Goal: Navigation & Orientation: Find specific page/section

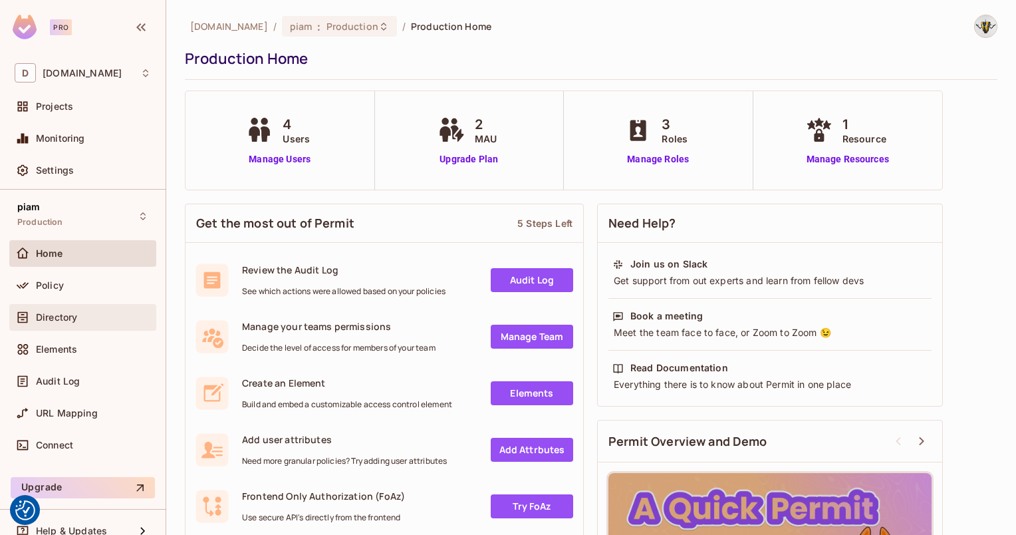
click at [55, 315] on span "Directory" at bounding box center [56, 317] width 41 height 11
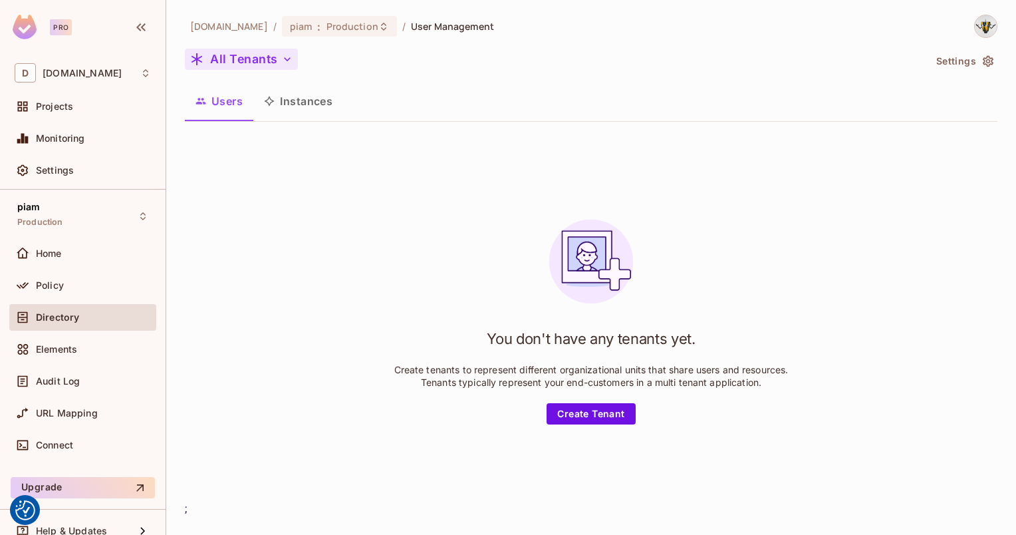
click at [228, 68] on button "All Tenants" at bounding box center [241, 59] width 113 height 21
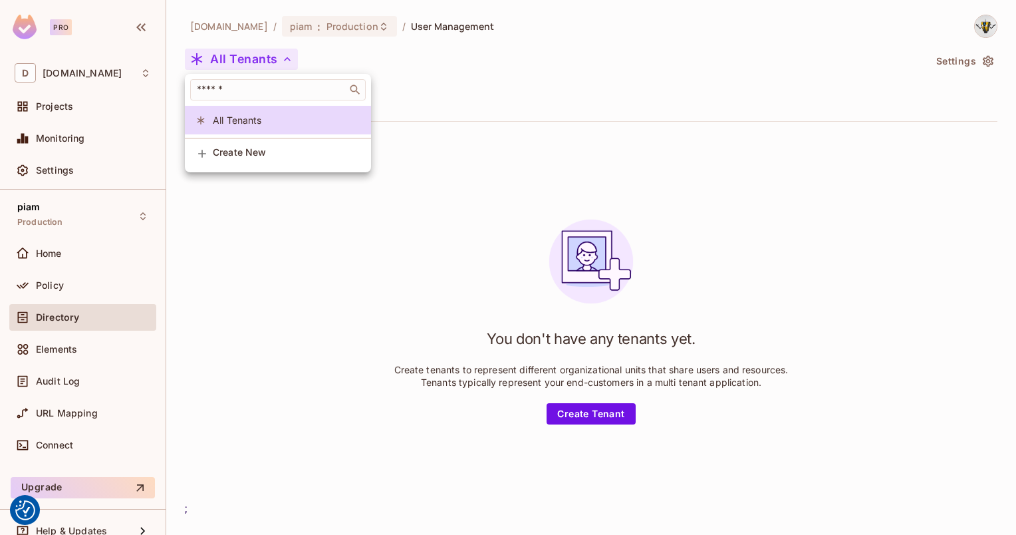
click at [228, 68] on div at bounding box center [508, 267] width 1016 height 535
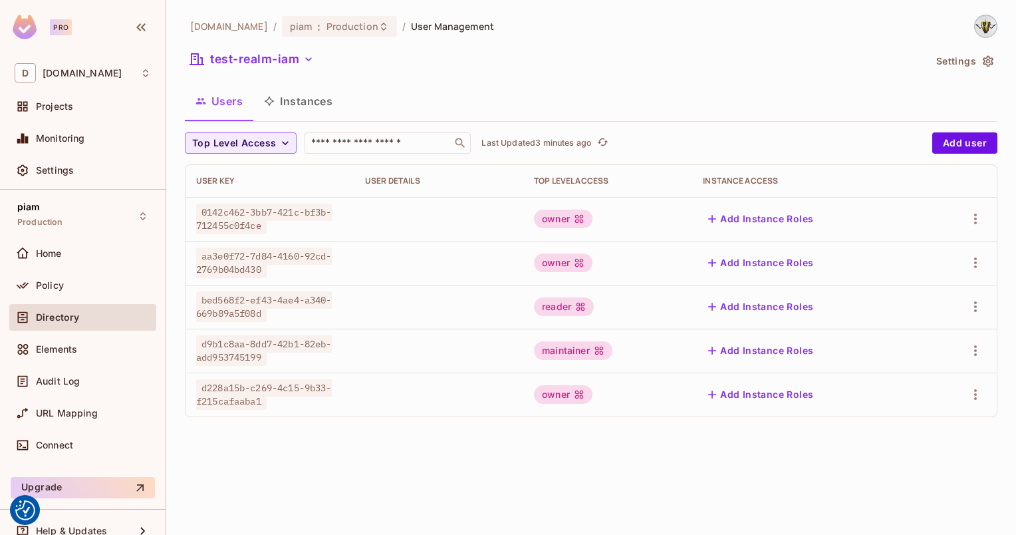
click at [350, 482] on div "datev.de / piam : Production / User Management test-realm-iam Settings Users In…" at bounding box center [591, 267] width 850 height 535
click at [273, 61] on button "test-realm-iam" at bounding box center [252, 59] width 134 height 21
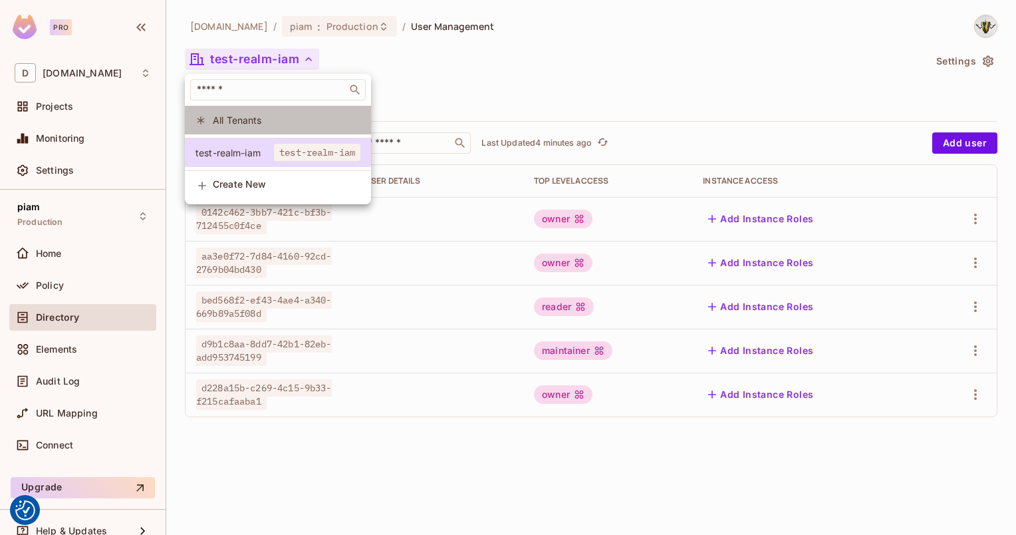
click at [243, 128] on li "All Tenants" at bounding box center [278, 120] width 186 height 29
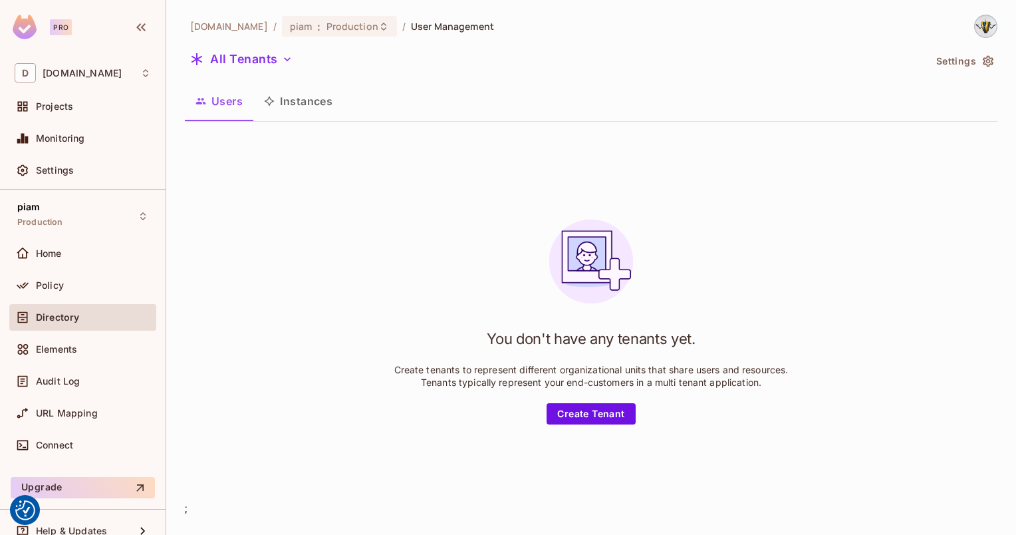
click at [225, 72] on div "All Tenants" at bounding box center [554, 61] width 739 height 25
click at [234, 63] on button "All Tenants" at bounding box center [241, 59] width 113 height 21
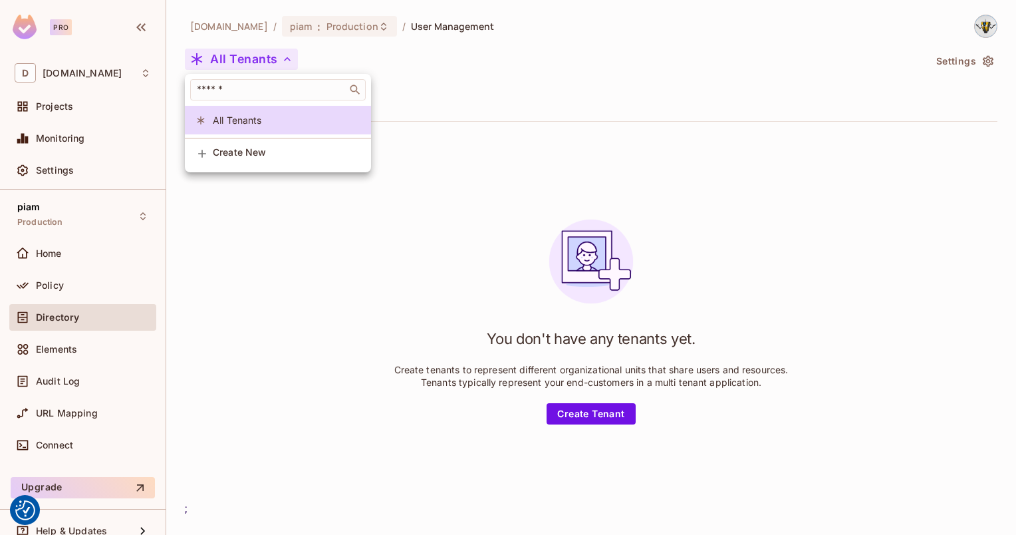
click at [261, 322] on div at bounding box center [508, 267] width 1016 height 535
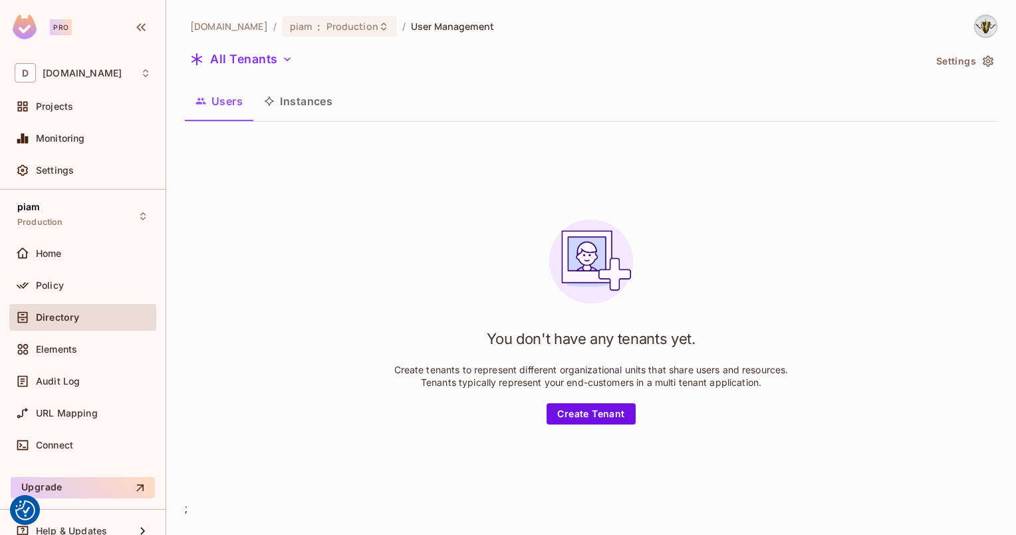
click at [80, 317] on div "Directory" at bounding box center [93, 317] width 115 height 11
click at [64, 289] on div "Policy" at bounding box center [93, 285] width 115 height 11
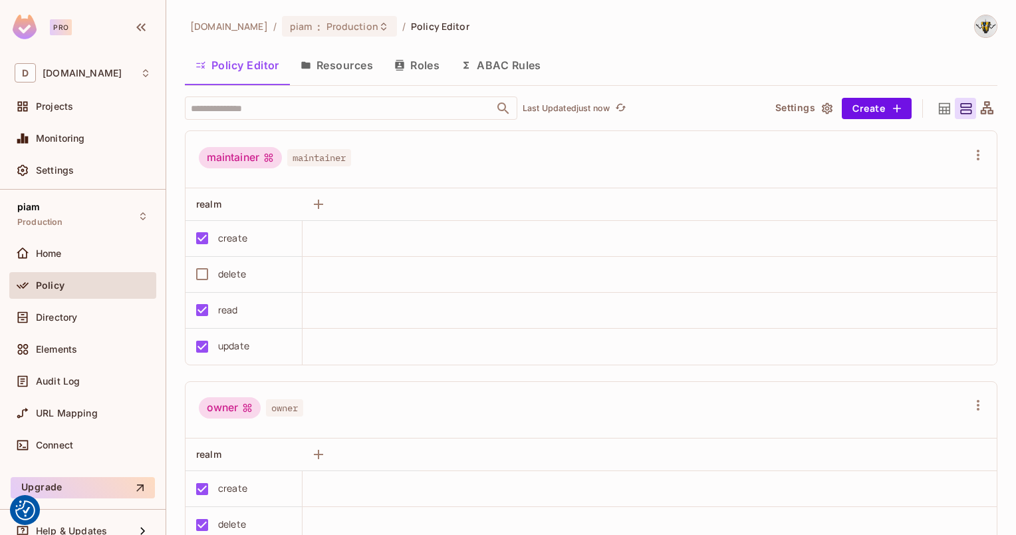
click at [56, 330] on div "Directory" at bounding box center [82, 320] width 147 height 32
click at [55, 326] on div "Directory" at bounding box center [82, 317] width 147 height 27
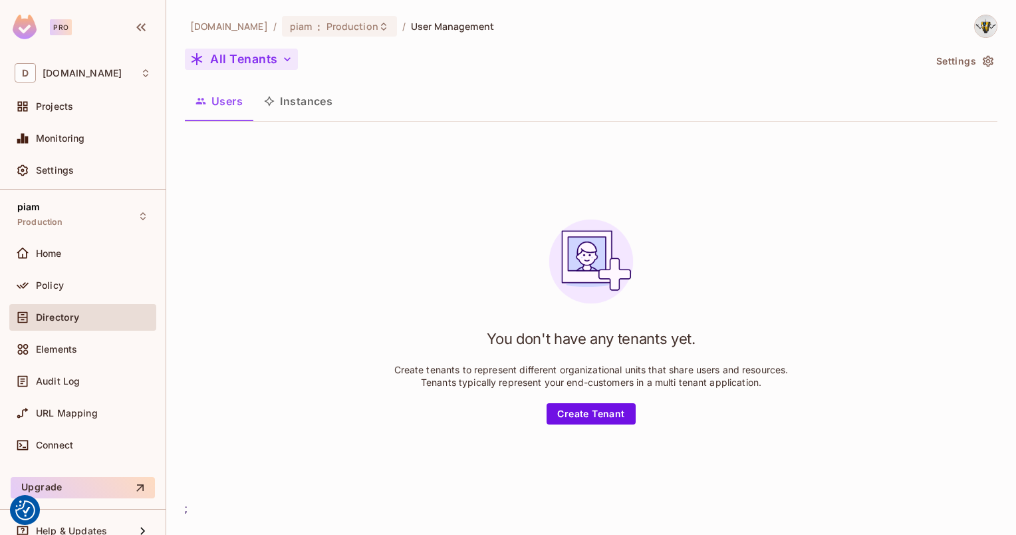
click at [261, 56] on button "All Tenants" at bounding box center [241, 59] width 113 height 21
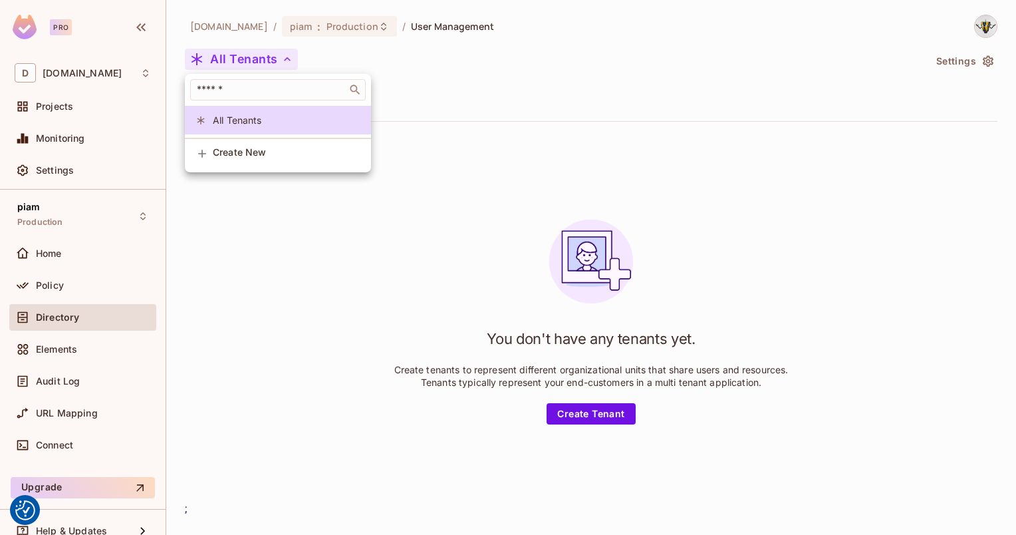
click at [259, 56] on div at bounding box center [508, 267] width 1016 height 535
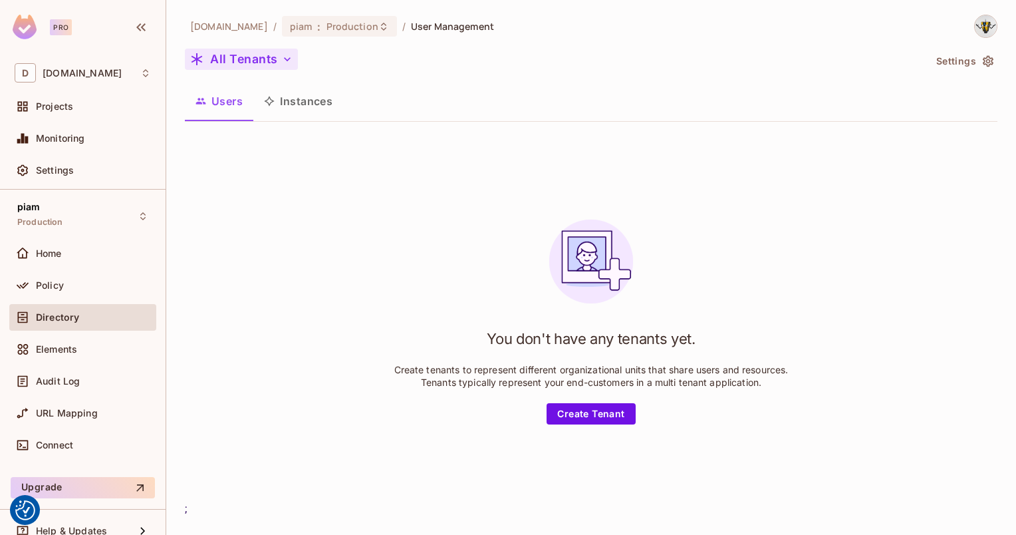
click at [245, 69] on button "All Tenants" at bounding box center [241, 59] width 113 height 21
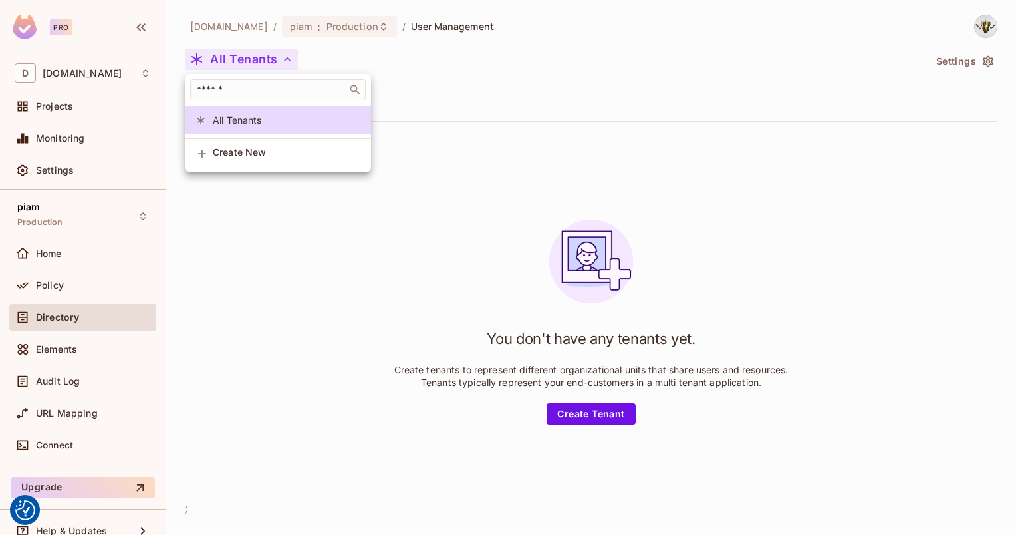
click at [51, 354] on div at bounding box center [508, 267] width 1016 height 535
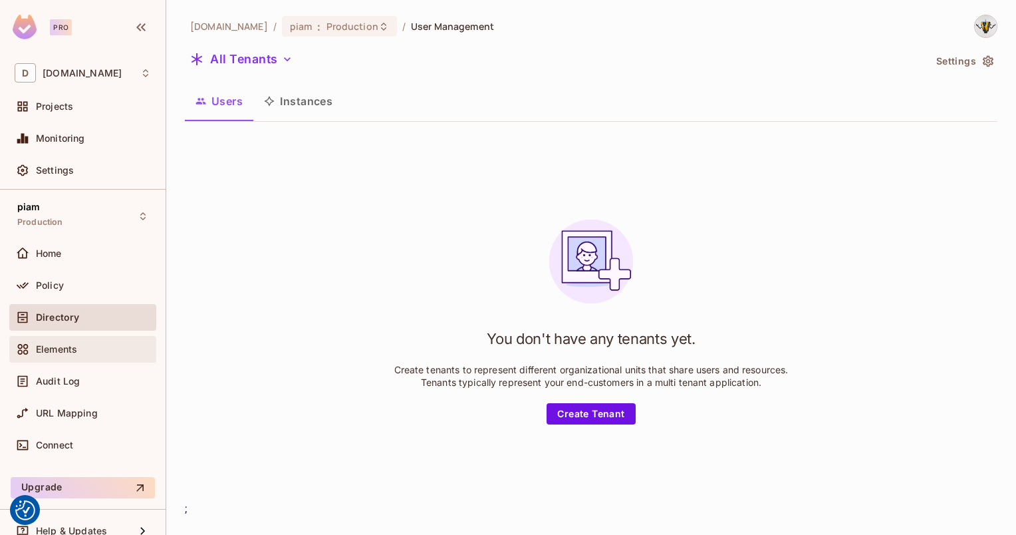
click at [51, 353] on span "Elements" at bounding box center [56, 349] width 41 height 11
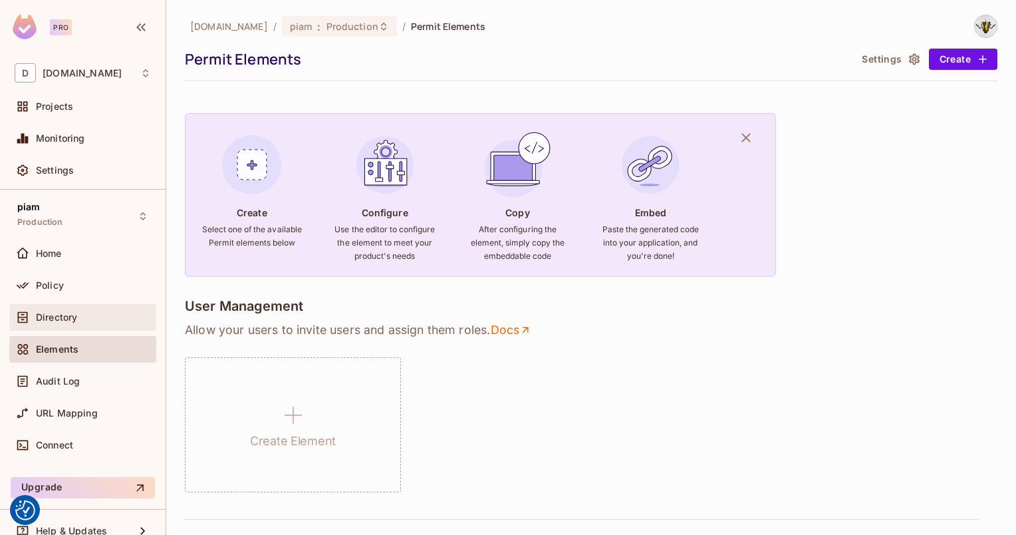
click at [55, 329] on div "Directory" at bounding box center [82, 317] width 147 height 27
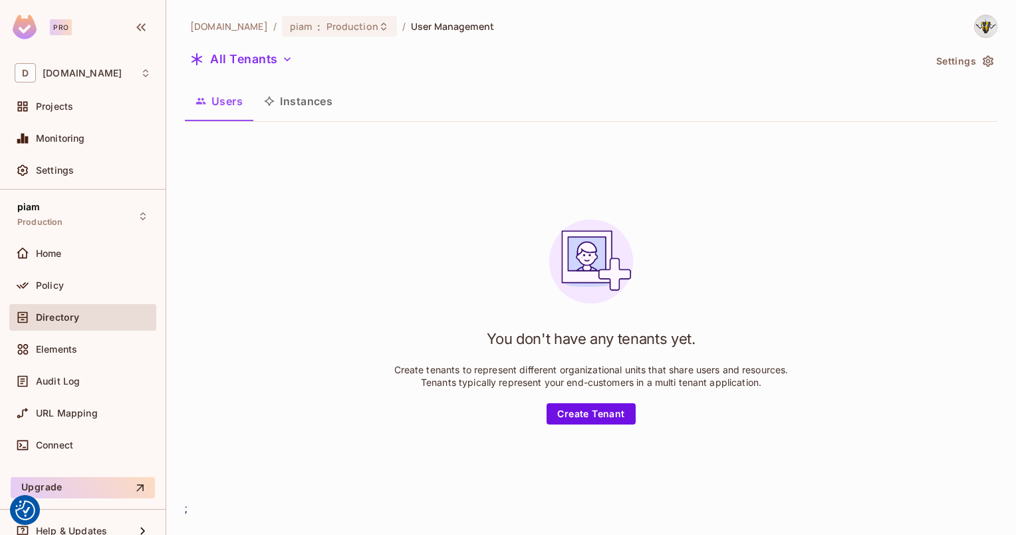
click at [234, 71] on div "All Tenants" at bounding box center [554, 61] width 739 height 25
click at [234, 64] on button "All Tenants" at bounding box center [241, 59] width 113 height 21
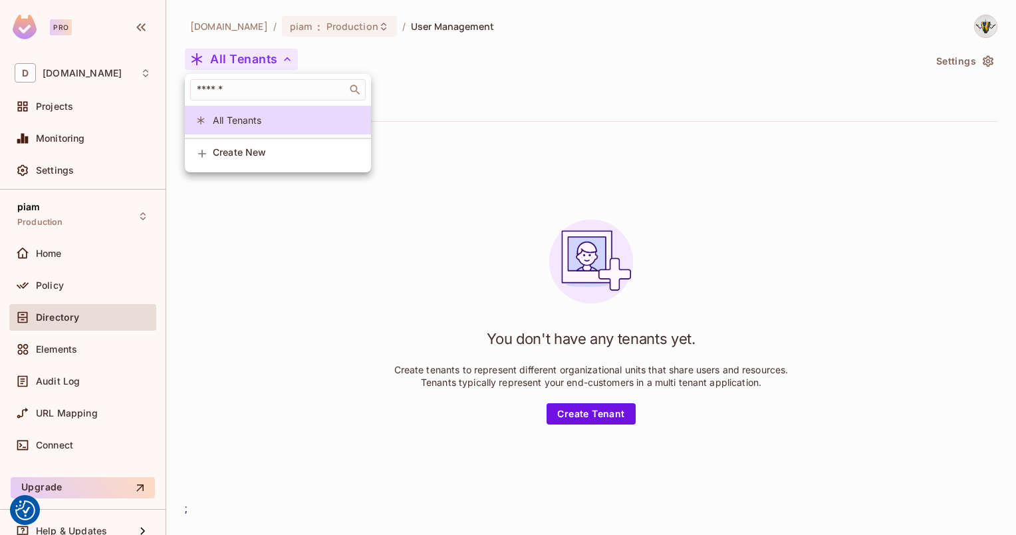
click at [234, 64] on div at bounding box center [508, 267] width 1016 height 535
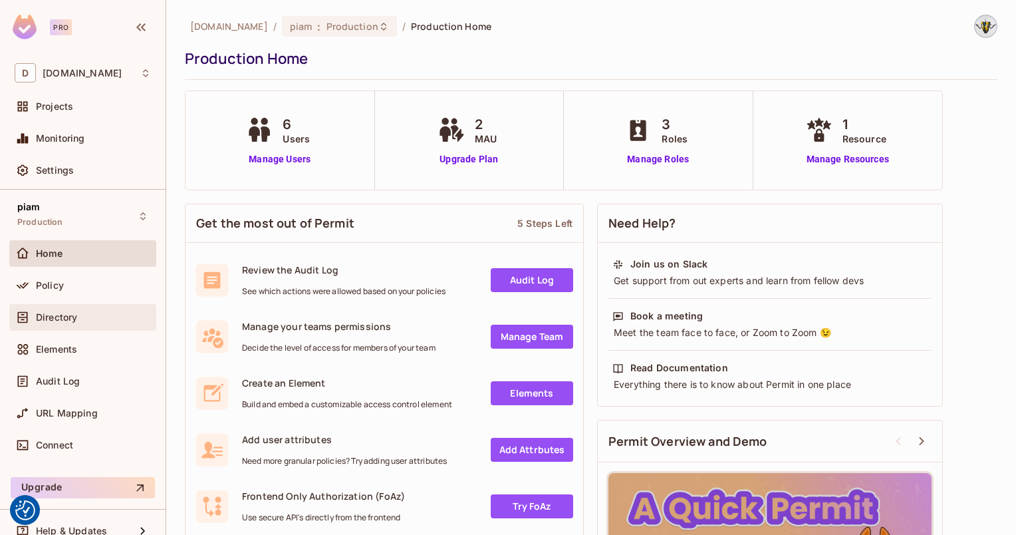
click at [51, 323] on div "Directory" at bounding box center [83, 317] width 136 height 16
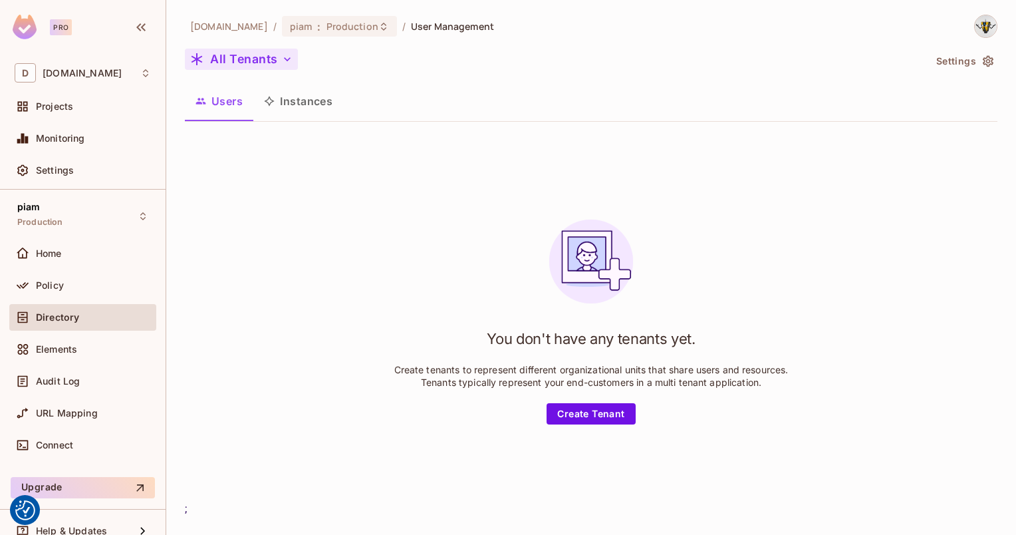
click at [244, 60] on button "All Tenants" at bounding box center [241, 59] width 113 height 21
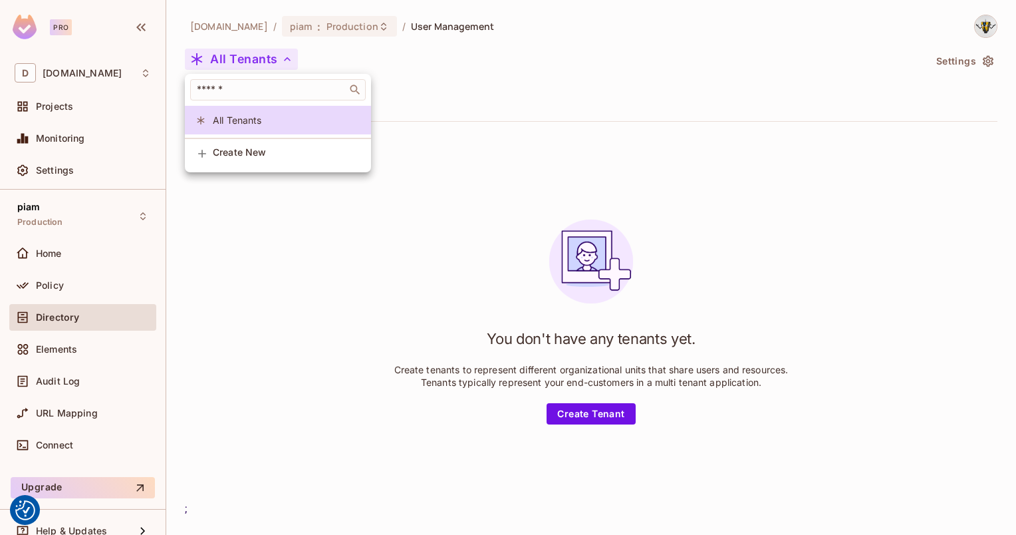
click at [244, 60] on div at bounding box center [508, 267] width 1016 height 535
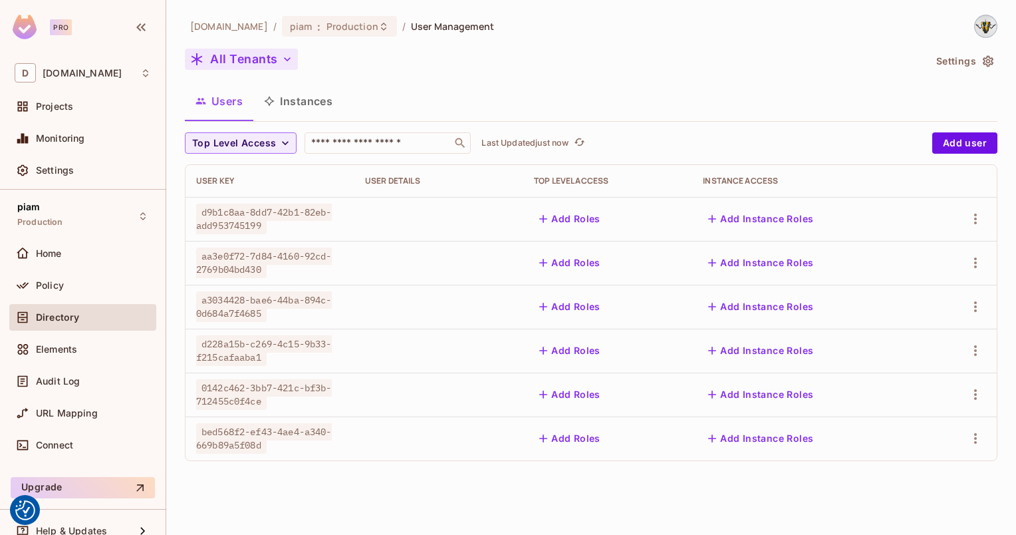
click at [247, 66] on button "All Tenants" at bounding box center [241, 59] width 113 height 21
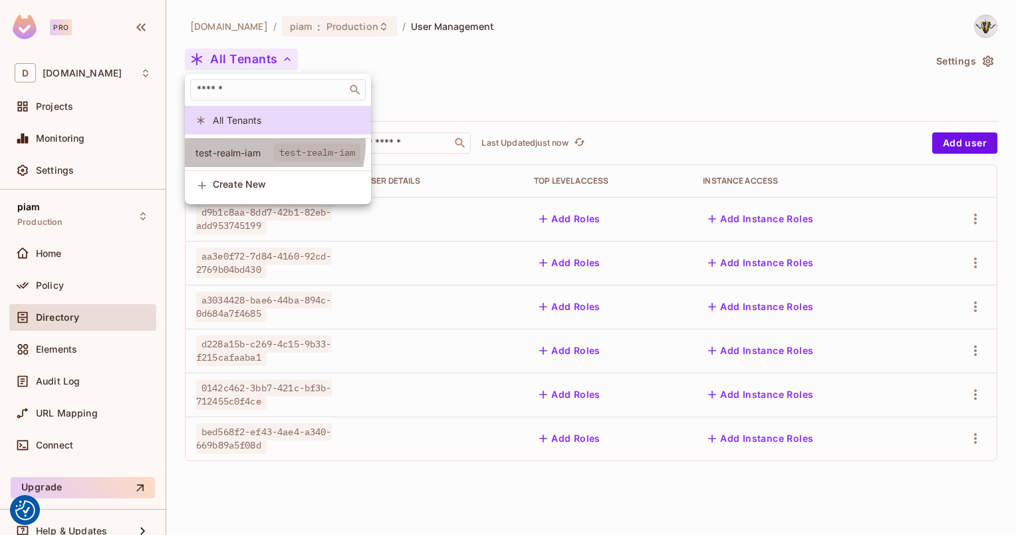
click at [257, 143] on li "test-realm-iam test-realm-iam" at bounding box center [278, 152] width 186 height 29
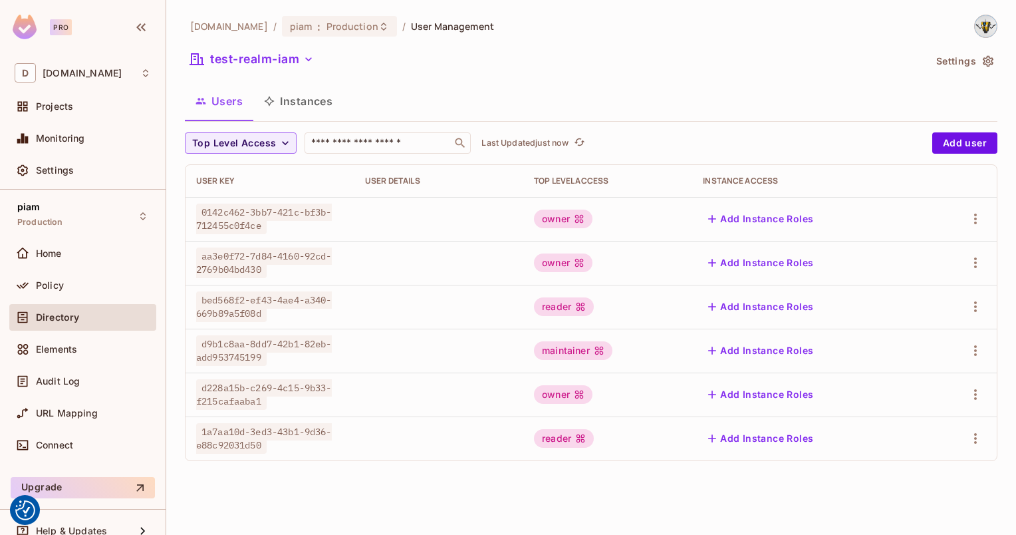
click at [261, 70] on div "test-realm-iam" at bounding box center [554, 61] width 739 height 25
click at [259, 61] on button "test-realm-iam" at bounding box center [252, 59] width 134 height 21
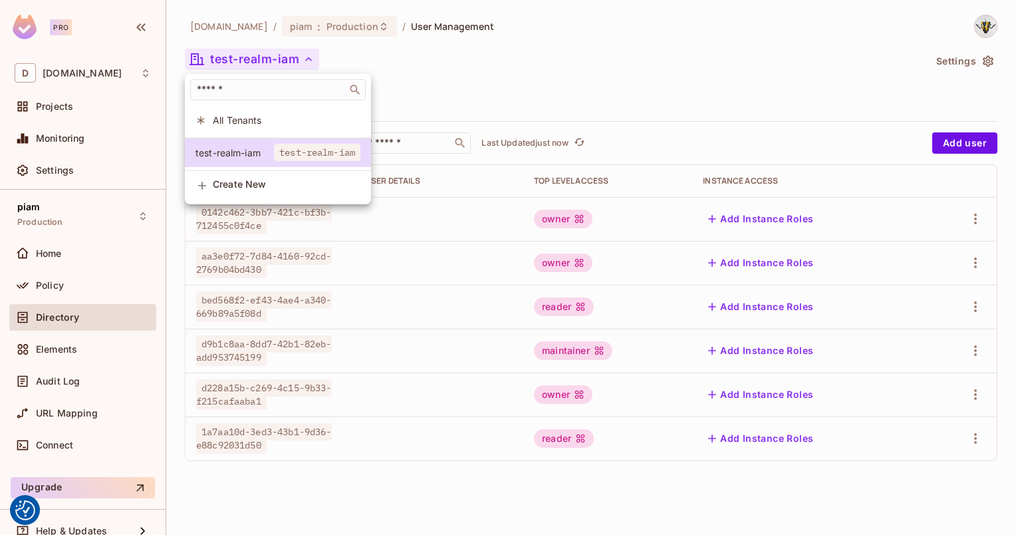
click at [539, 101] on div at bounding box center [508, 267] width 1016 height 535
